Goal: Task Accomplishment & Management: Use online tool/utility

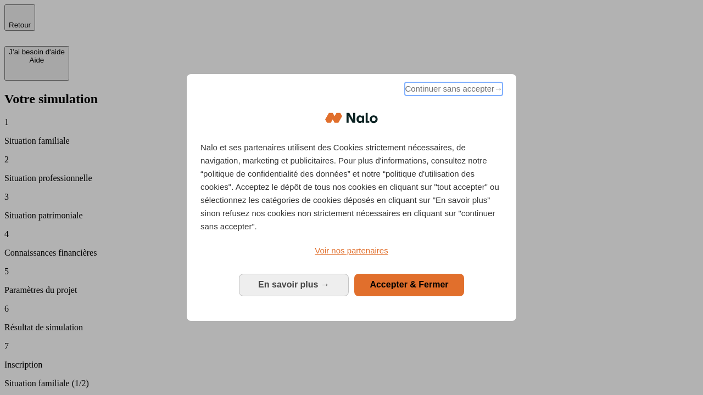
click at [452, 91] on span "Continuer sans accepter →" at bounding box center [454, 88] width 98 height 13
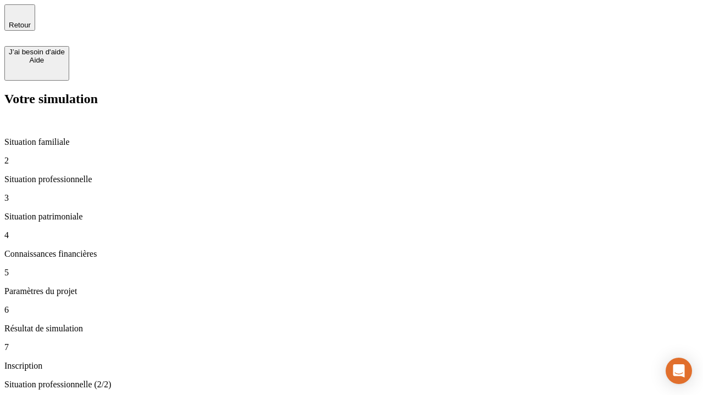
type input "30 000"
type input "1 000"
